Goal: Check status: Check status

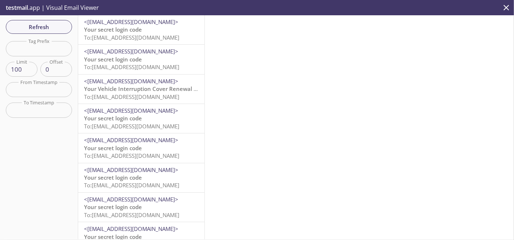
click at [129, 39] on span "To: [EMAIL_ADDRESS][DOMAIN_NAME]" at bounding box center [131, 37] width 95 height 7
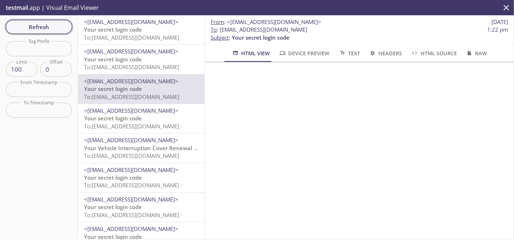
click at [52, 24] on span "Refresh" at bounding box center [39, 26] width 55 height 9
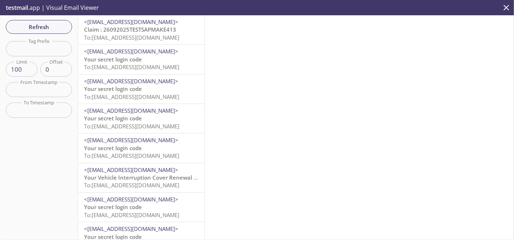
click at [146, 36] on span "To: [EMAIL_ADDRESS][DOMAIN_NAME]" at bounding box center [131, 37] width 95 height 7
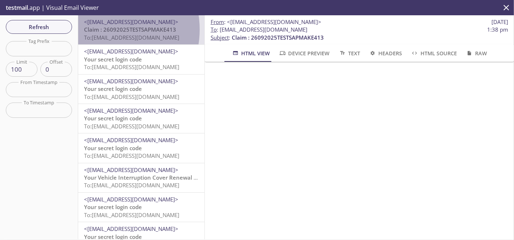
drag, startPoint x: 103, startPoint y: 29, endPoint x: 168, endPoint y: 27, distance: 64.8
click at [168, 27] on span "Claim : 26092025TESTSAPMAKE413" at bounding box center [130, 29] width 92 height 7
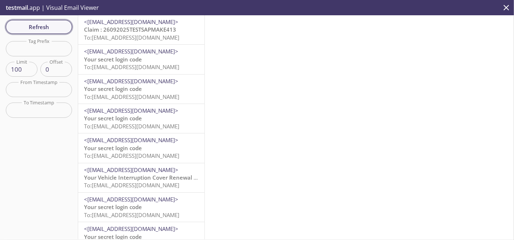
click at [40, 29] on span "Refresh" at bounding box center [39, 26] width 55 height 9
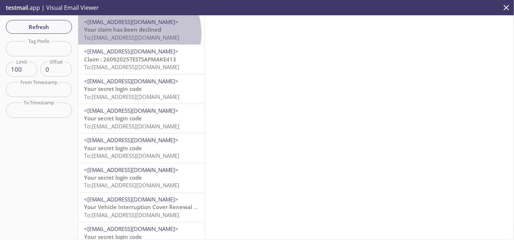
click at [138, 34] on span "To: [EMAIL_ADDRESS][DOMAIN_NAME]" at bounding box center [131, 37] width 95 height 7
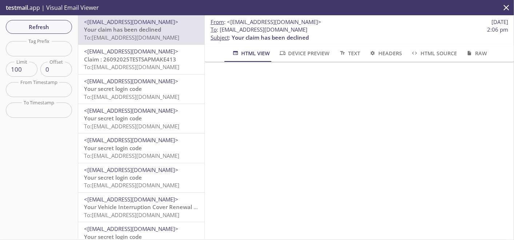
scroll to position [202, 0]
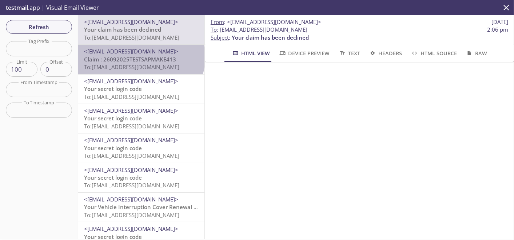
drag, startPoint x: 140, startPoint y: 57, endPoint x: 147, endPoint y: 79, distance: 22.4
click at [140, 57] on span "Claim : 26092025TESTSAPMAKE413" at bounding box center [130, 59] width 92 height 7
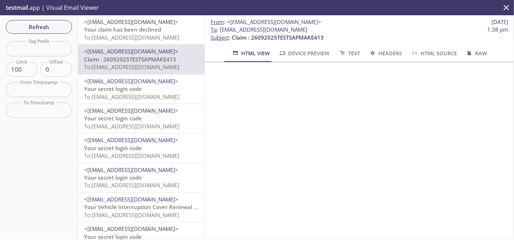
click at [154, 37] on span "To: [EMAIL_ADDRESS][DOMAIN_NAME]" at bounding box center [131, 37] width 95 height 7
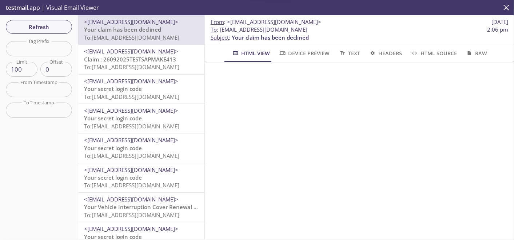
scroll to position [162, 0]
drag, startPoint x: 135, startPoint y: 59, endPoint x: 158, endPoint y: 65, distance: 23.5
click at [135, 59] on span "Claim : 26092025TESTSAPMAKE413" at bounding box center [130, 59] width 92 height 7
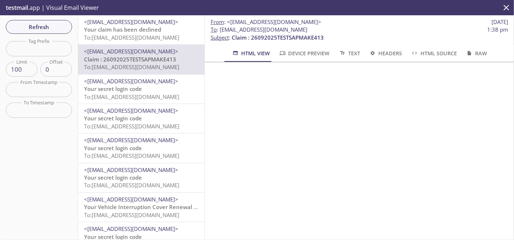
scroll to position [251, 0]
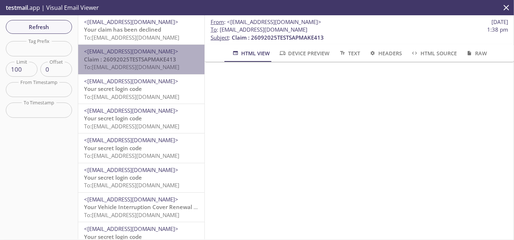
click at [149, 63] on span "Claim : 26092025TESTSAPMAKE413" at bounding box center [130, 59] width 92 height 7
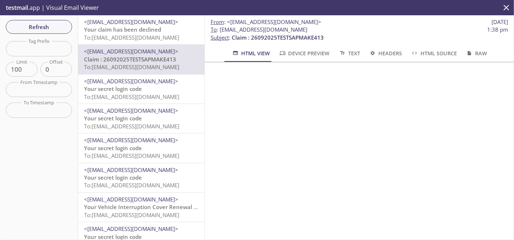
scroll to position [283, 0]
click at [164, 31] on p "Your claim has been declined To: [EMAIL_ADDRESS][DOMAIN_NAME]" at bounding box center [141, 34] width 115 height 16
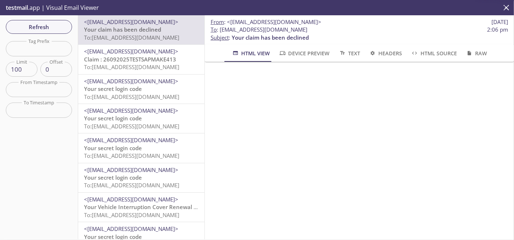
scroll to position [283, 0]
